Goal: Task Accomplishment & Management: Complete application form

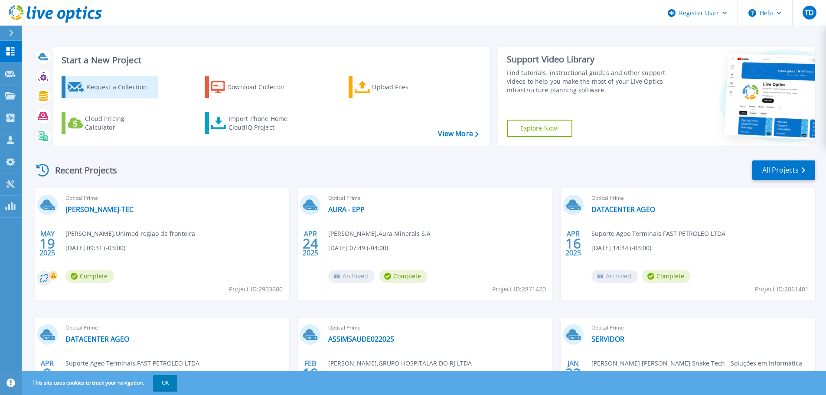
click at [115, 90] on div "Request a Collection" at bounding box center [120, 86] width 69 height 17
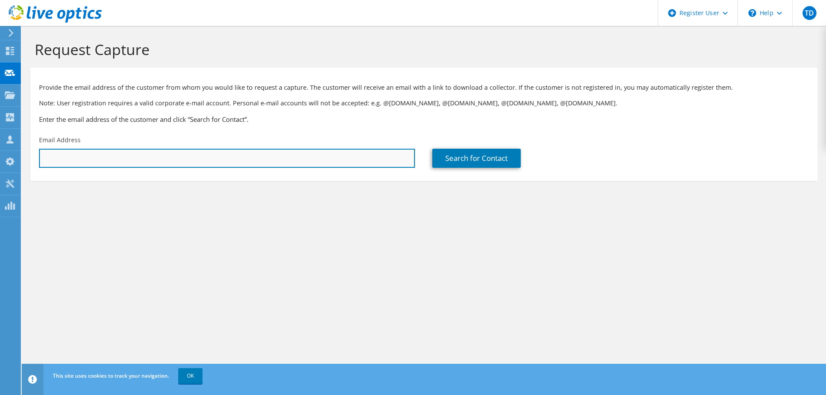
click at [94, 157] on input "text" at bounding box center [227, 158] width 376 height 19
click at [160, 155] on input "text" at bounding box center [227, 158] width 376 height 19
paste input "rafael@astasolucoes.com.br"
type input "rafael@astasolucoes.com.br"
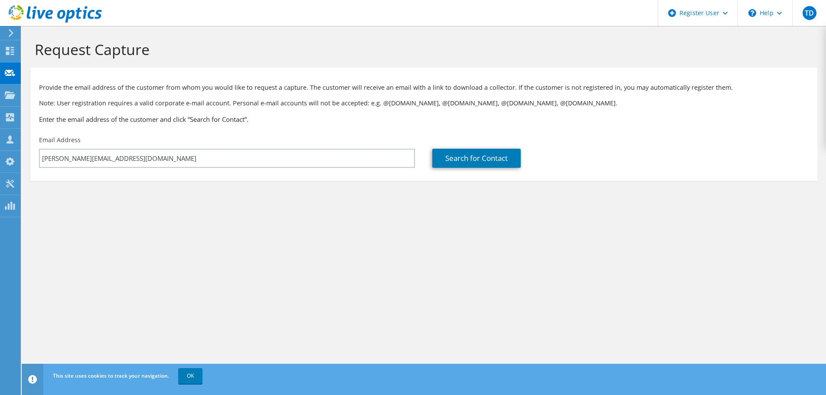
click at [491, 169] on div "Search for Contact" at bounding box center [620, 151] width 393 height 41
click at [490, 161] on link "Search for Contact" at bounding box center [476, 158] width 88 height 19
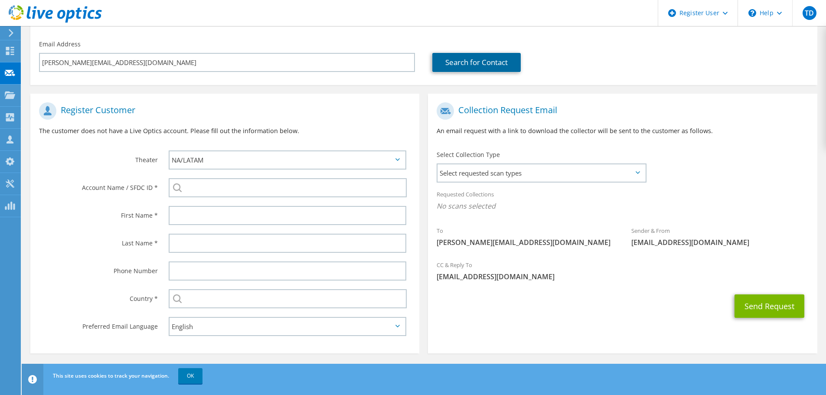
scroll to position [98, 0]
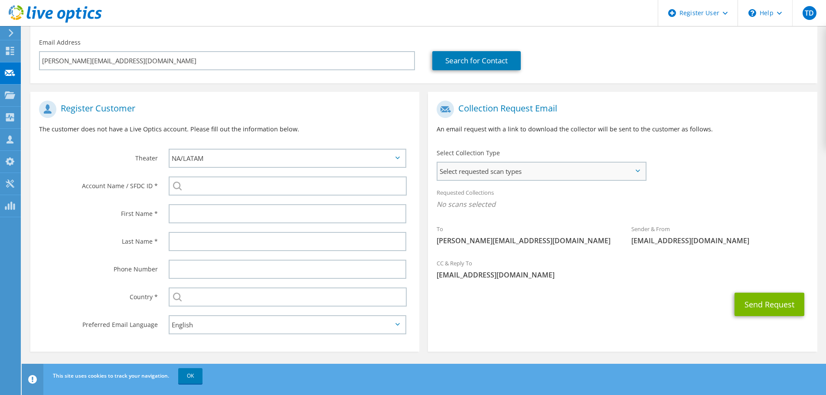
click at [531, 168] on span "Select requested scan types" at bounding box center [542, 171] width 208 height 17
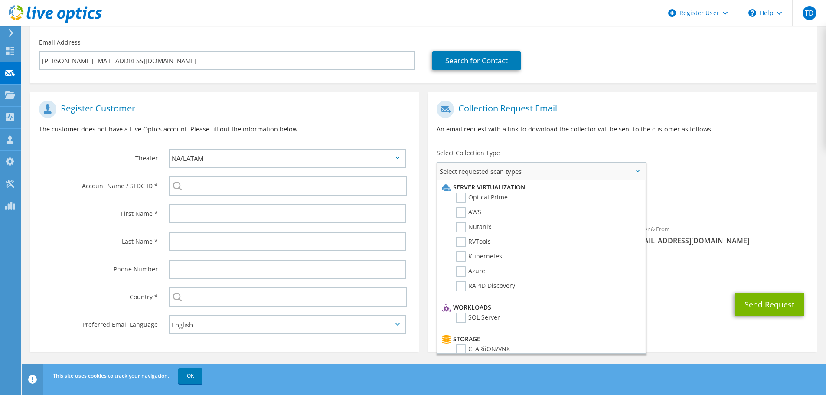
click at [531, 168] on span "Select requested scan types" at bounding box center [542, 171] width 208 height 17
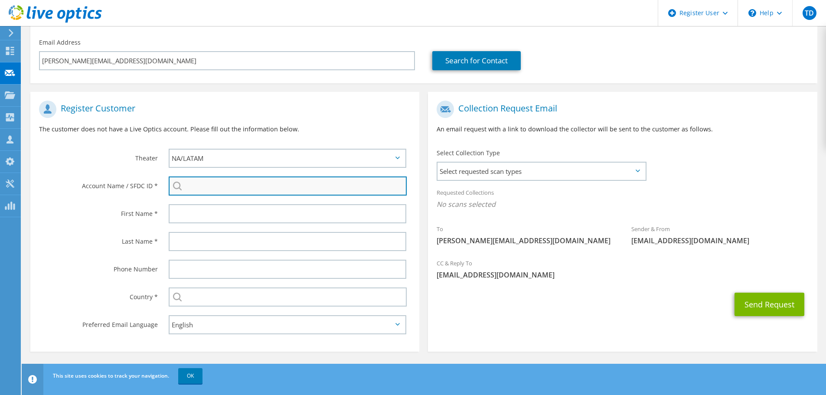
click at [202, 189] on input "search" at bounding box center [288, 185] width 238 height 19
click at [202, 187] on input "search" at bounding box center [288, 185] width 238 height 19
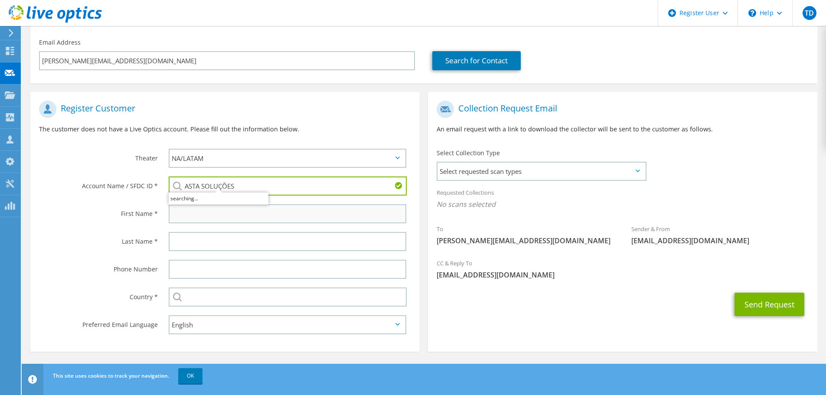
type input "ASTA SOLUÇÕES"
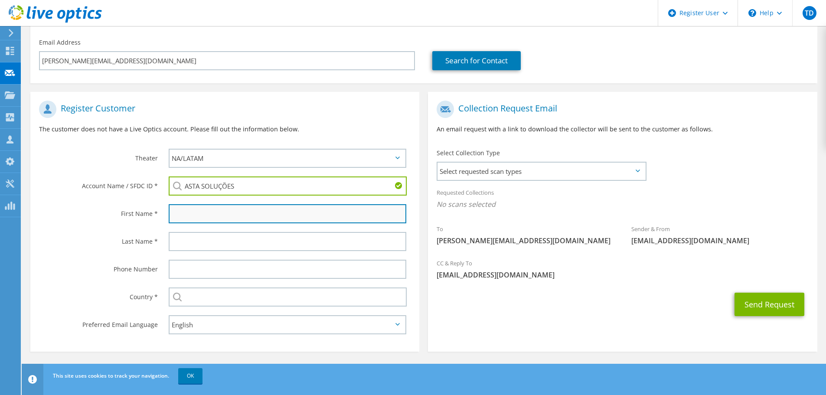
click at [183, 215] on input "text" at bounding box center [288, 213] width 238 height 19
type input "r"
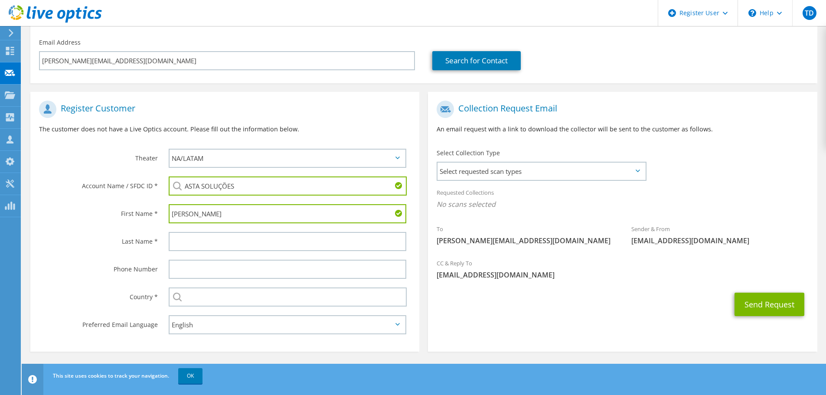
type input "Rafael"
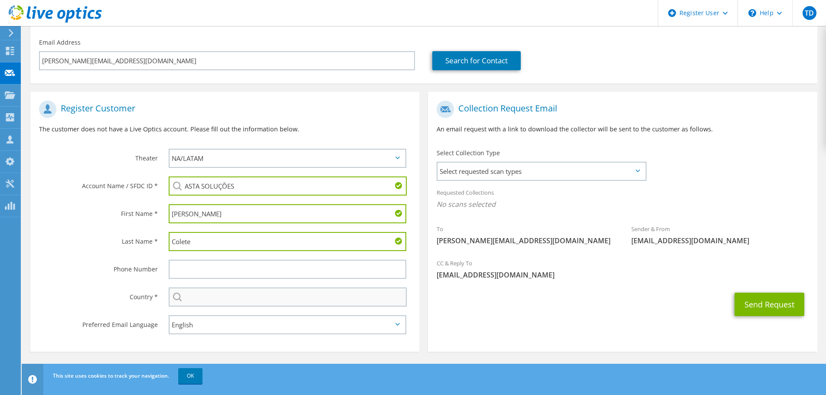
type input "Colete"
click at [203, 294] on input "text" at bounding box center [288, 296] width 238 height 19
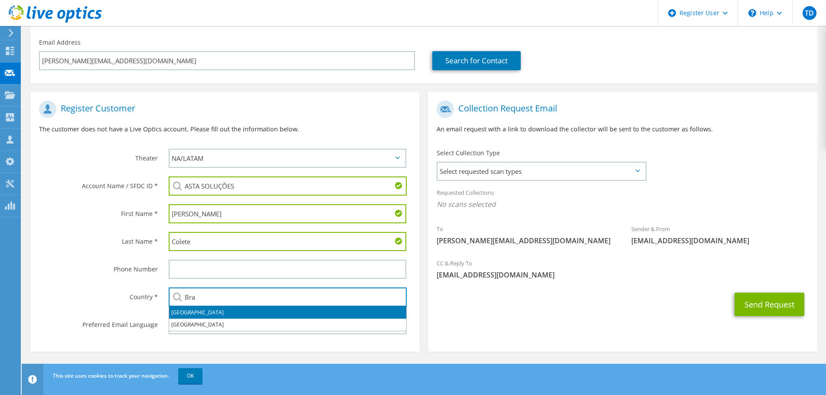
click at [195, 310] on li "Brazil" at bounding box center [287, 313] width 237 height 12
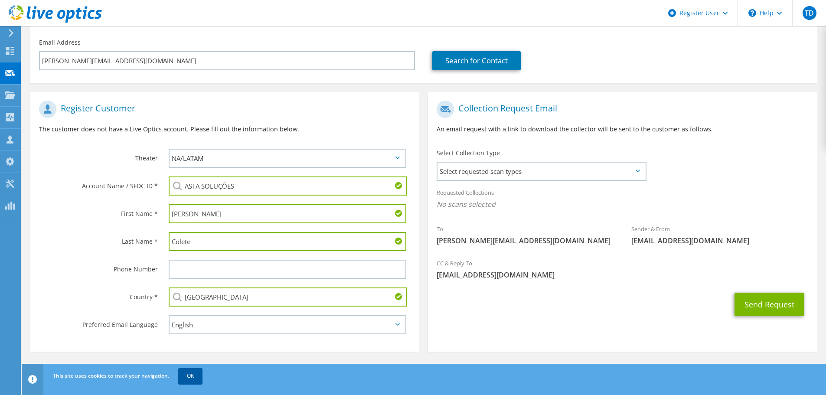
type input "Brazil"
click at [189, 373] on link "OK" at bounding box center [190, 376] width 24 height 16
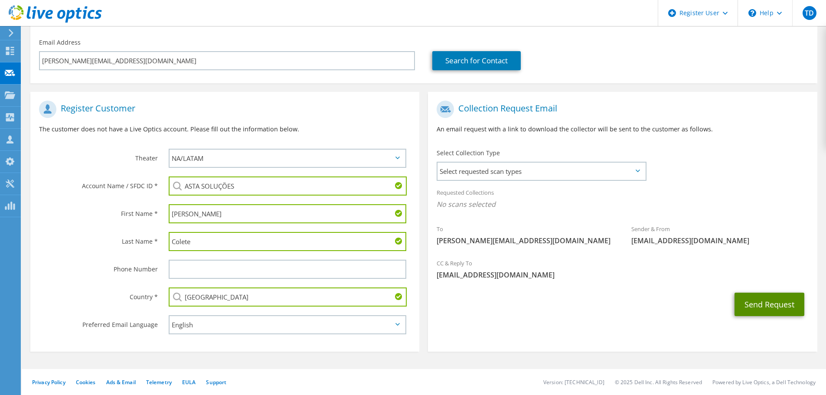
click at [767, 307] on button "Send Request" at bounding box center [770, 304] width 70 height 23
